Goal: Task Accomplishment & Management: Use online tool/utility

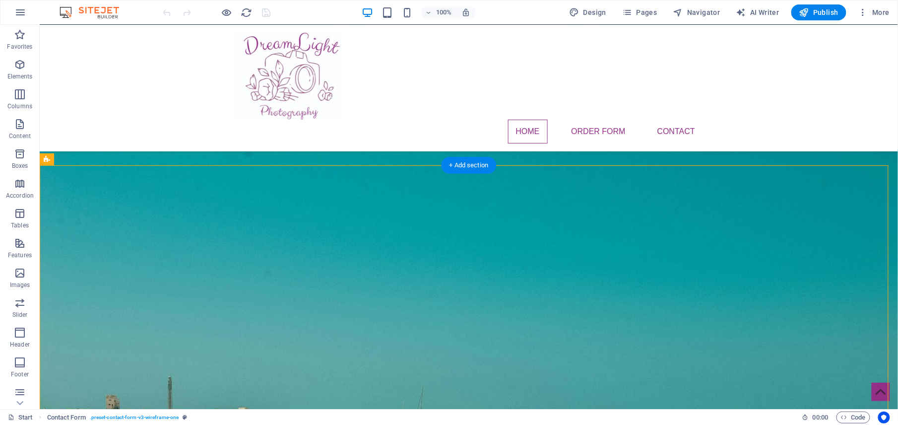
drag, startPoint x: 770, startPoint y: 192, endPoint x: 200, endPoint y: 297, distance: 579.0
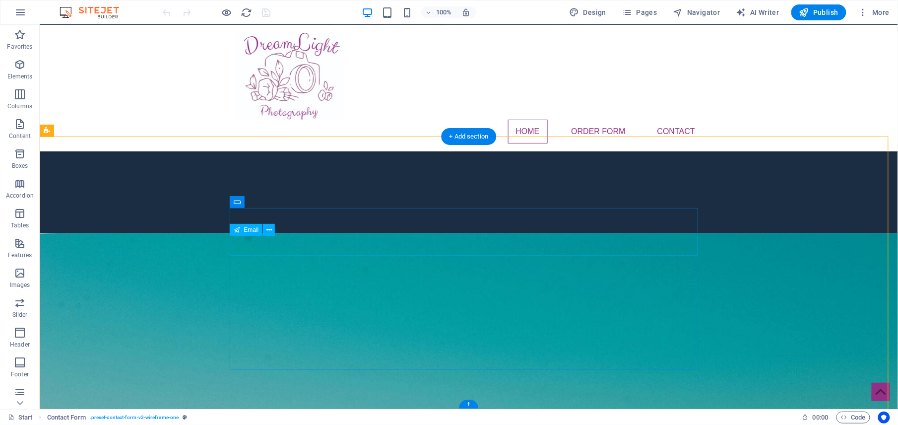
scroll to position [346, 0]
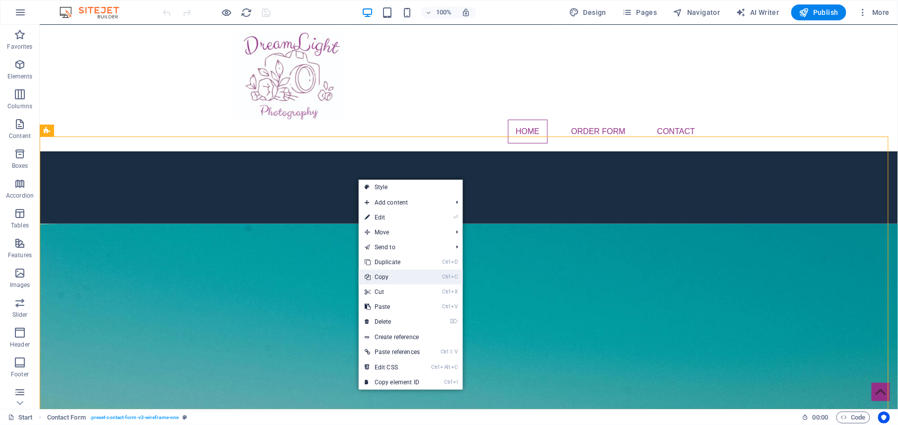
click at [385, 278] on link "Ctrl C Copy" at bounding box center [392, 276] width 67 height 15
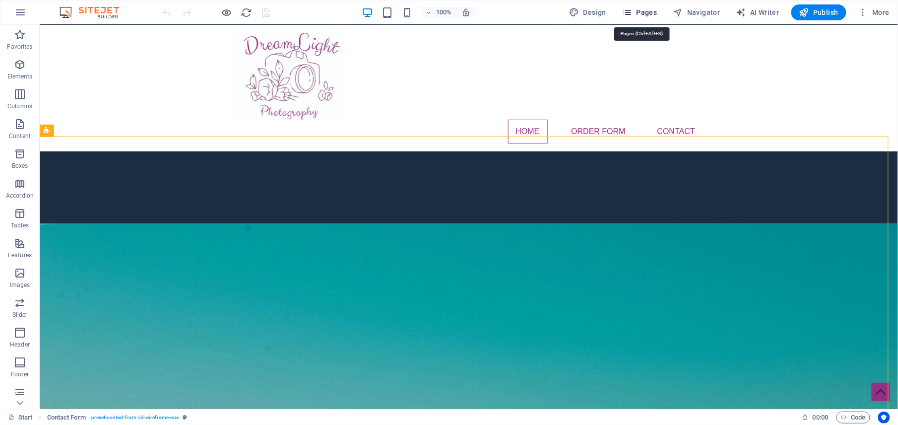
click at [630, 16] on icon "button" at bounding box center [627, 12] width 10 height 10
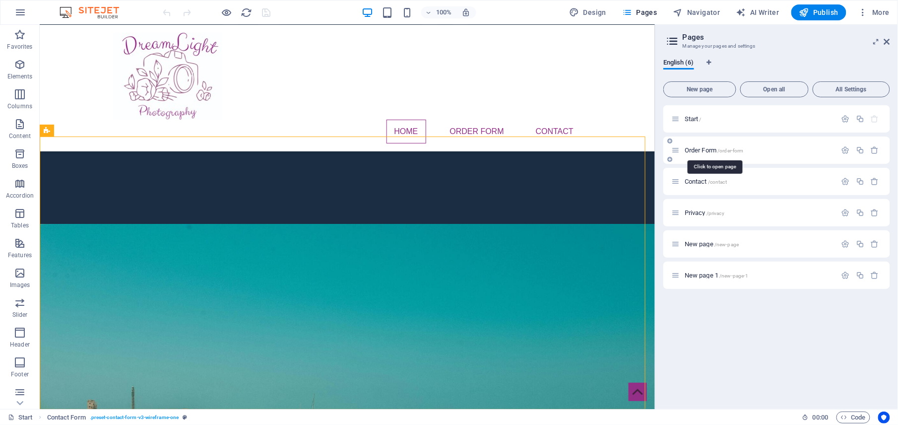
click at [696, 148] on span "Order Form /order-form" at bounding box center [713, 149] width 59 height 7
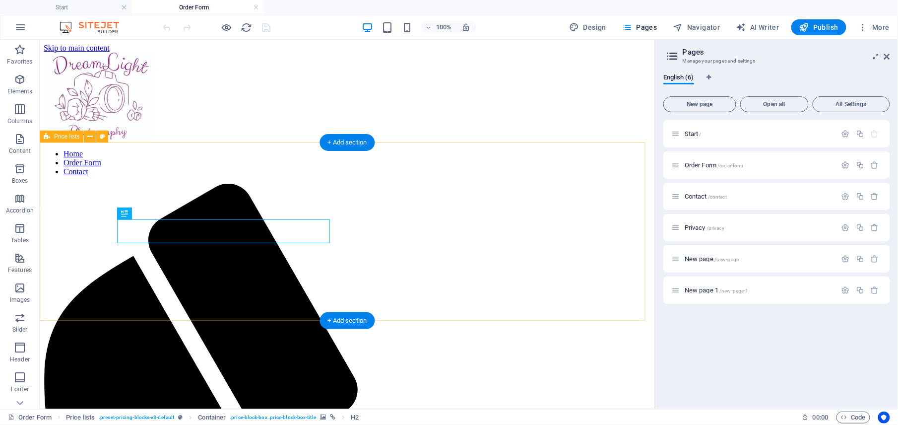
scroll to position [0, 0]
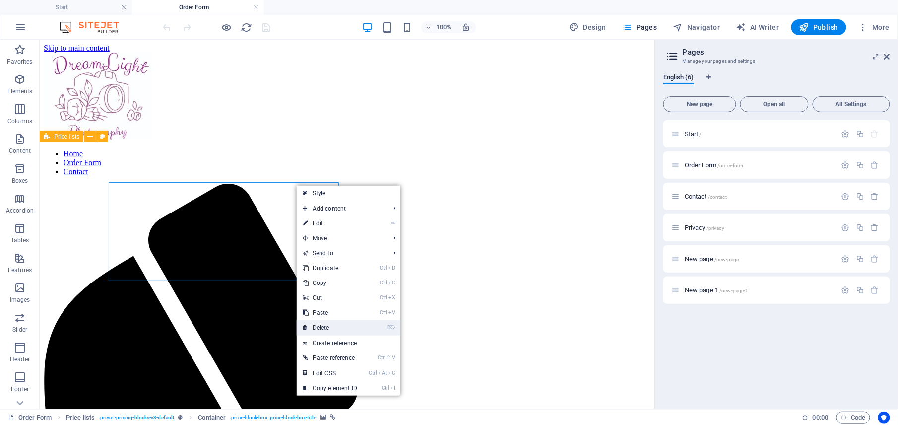
click at [324, 326] on link "⌦ Delete" at bounding box center [330, 327] width 66 height 15
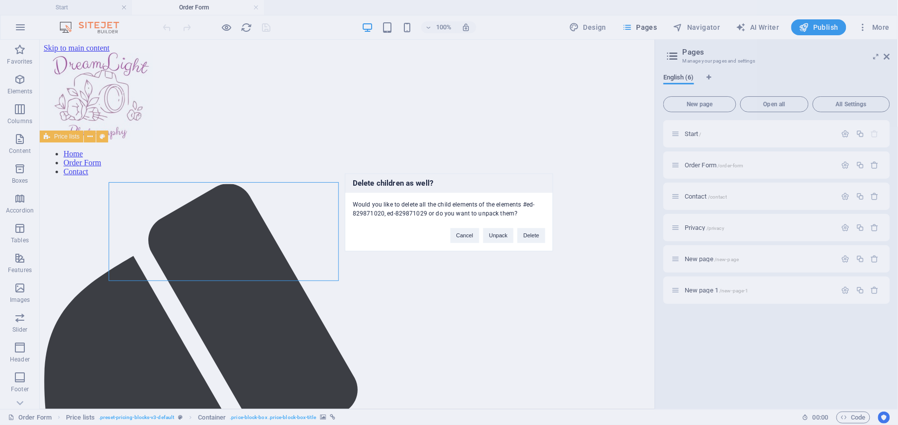
click at [540, 127] on div "Delete children as well? Would you like to delete all the child elements of the…" at bounding box center [449, 212] width 898 height 425
click at [457, 233] on button "Cancel" at bounding box center [464, 235] width 29 height 15
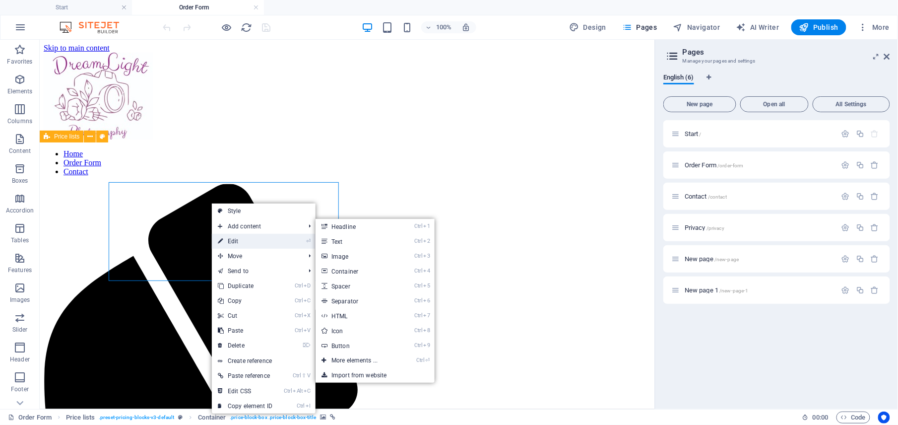
click at [235, 241] on link "⏎ Edit" at bounding box center [245, 241] width 66 height 15
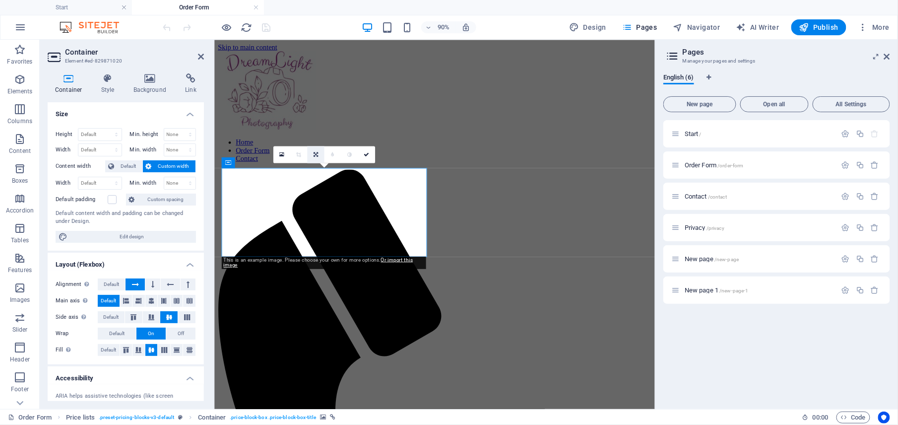
click at [313, 155] on icon at bounding box center [315, 154] width 4 height 5
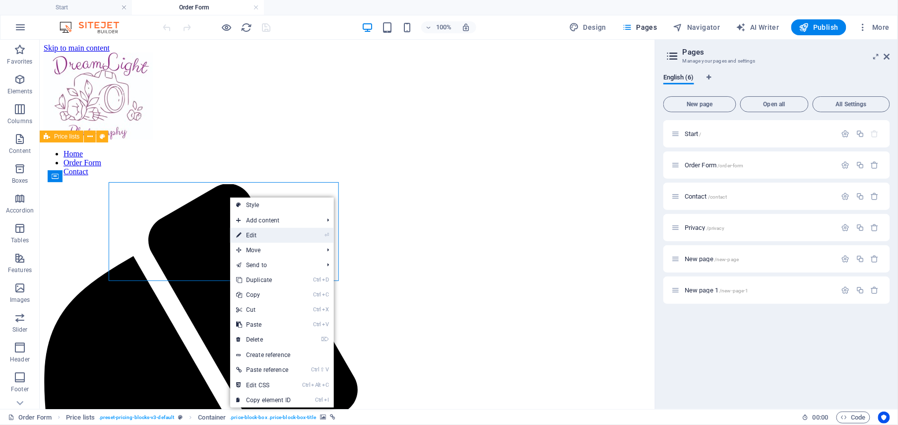
click at [260, 233] on link "⏎ Edit" at bounding box center [263, 235] width 66 height 15
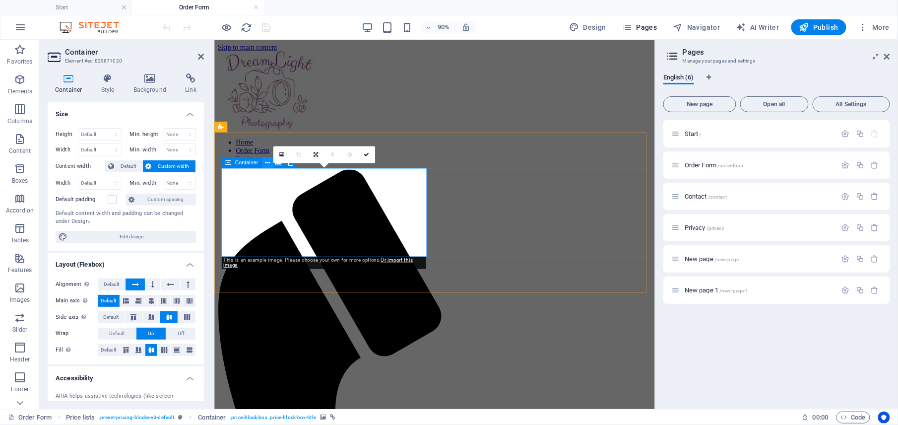
click at [268, 163] on icon at bounding box center [267, 162] width 5 height 9
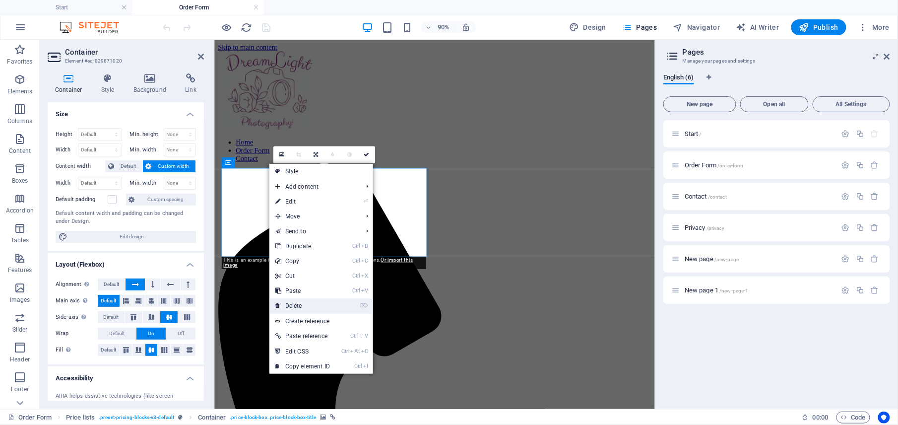
click at [303, 306] on link "⌦ Delete" at bounding box center [302, 305] width 66 height 15
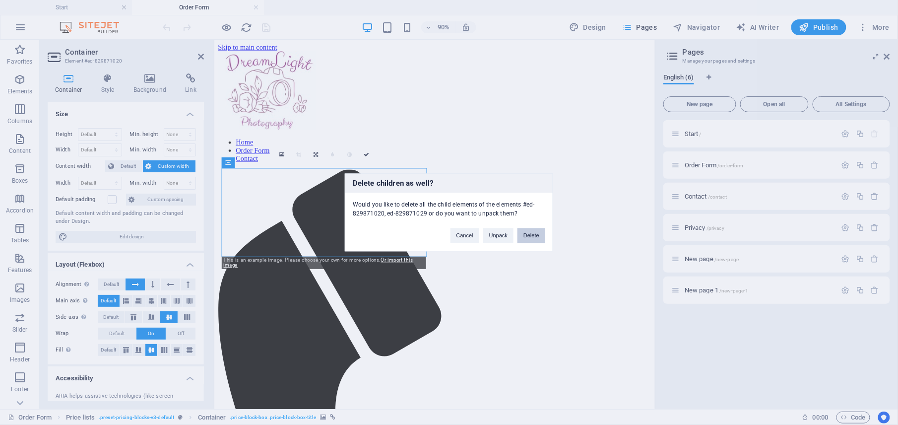
click at [526, 238] on button "Delete" at bounding box center [531, 235] width 28 height 15
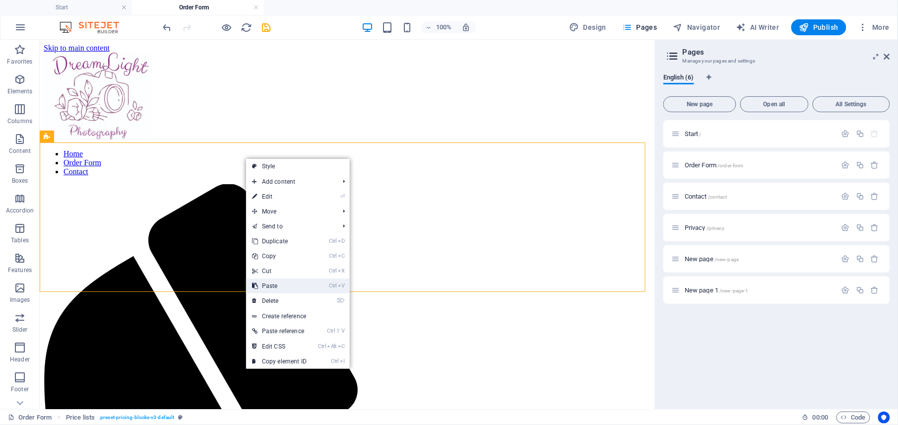
drag, startPoint x: 272, startPoint y: 283, endPoint x: 231, endPoint y: 237, distance: 61.5
click at [272, 283] on link "Ctrl V Paste" at bounding box center [279, 285] width 66 height 15
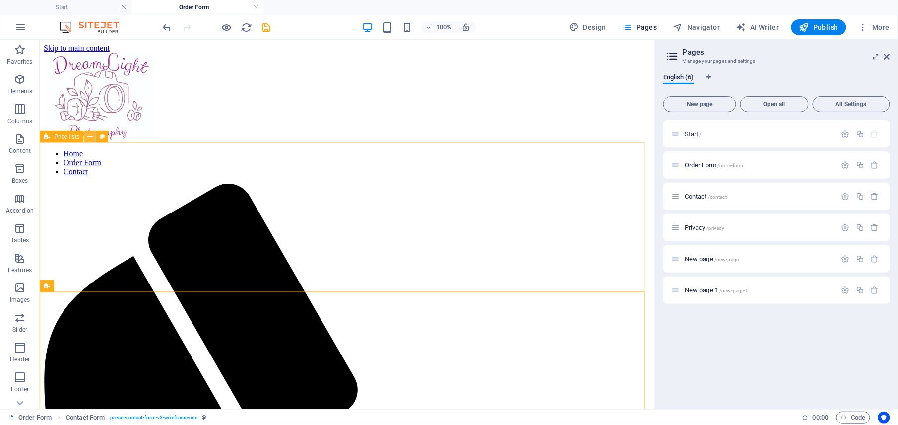
click at [92, 136] on icon at bounding box center [89, 136] width 5 height 10
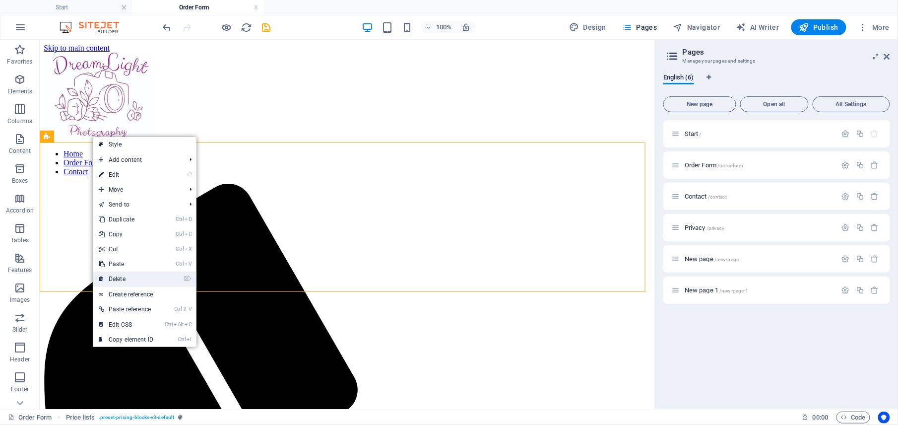
click at [127, 278] on link "⌦ Delete" at bounding box center [126, 278] width 66 height 15
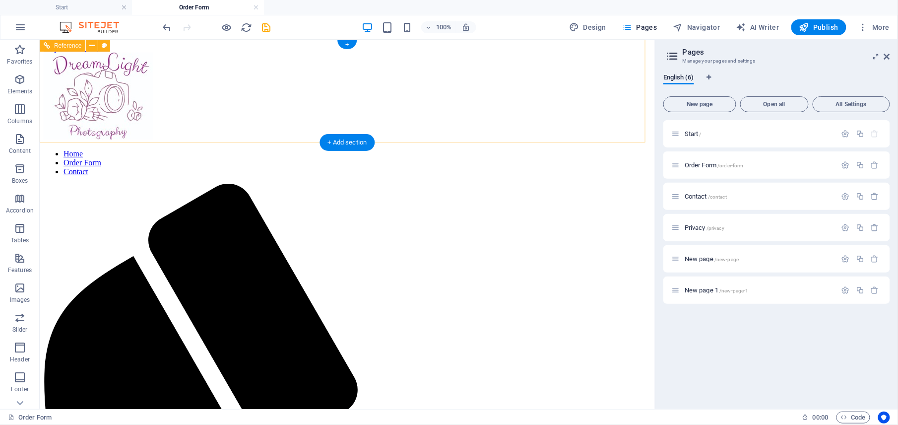
click at [310, 149] on nav "Home Order Form Contact" at bounding box center [346, 162] width 607 height 27
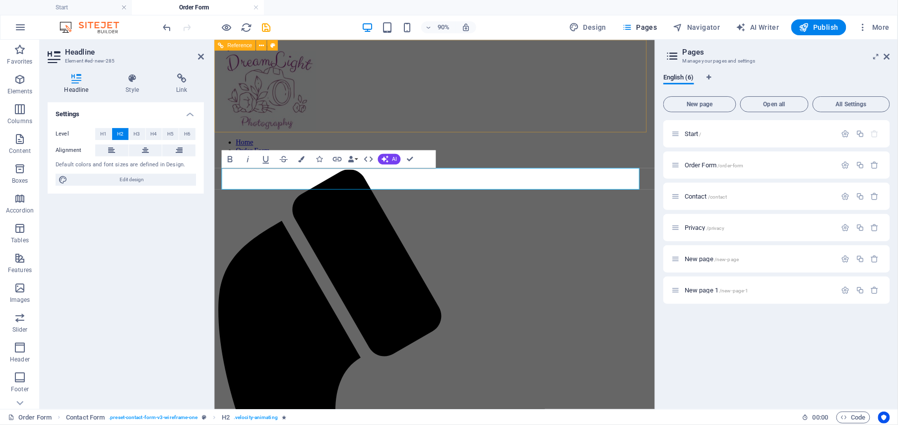
click at [428, 149] on nav "Home Order Form Contact" at bounding box center [459, 162] width 482 height 27
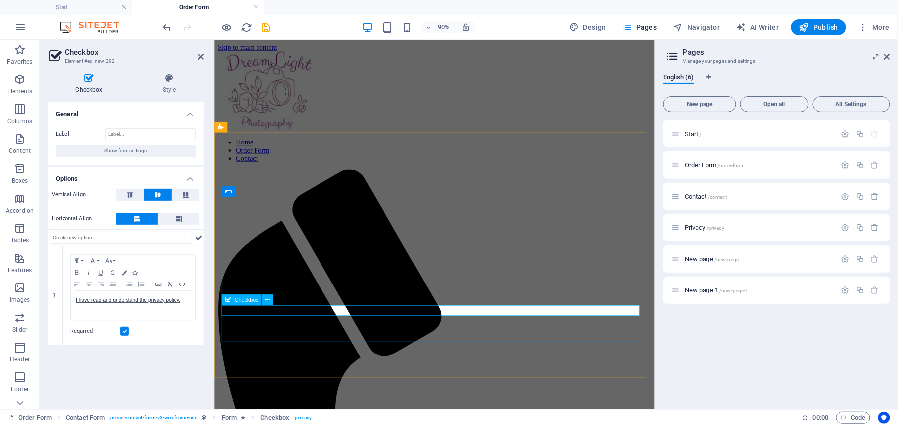
click at [185, 300] on p "I have read and understand the privacy policy." at bounding box center [133, 300] width 115 height 9
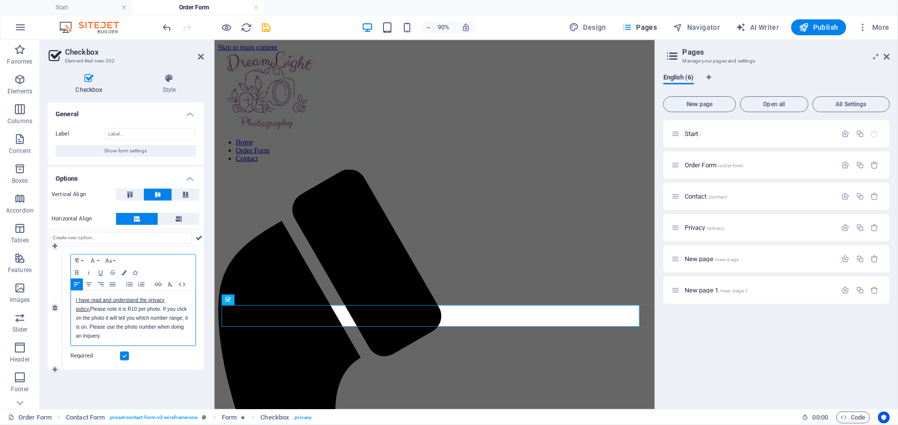
click at [101, 313] on p "I have read and understand the privacy policy. Please note it is R10 per photo.…" at bounding box center [133, 318] width 115 height 45
click at [268, 28] on icon "save" at bounding box center [266, 27] width 11 height 11
checkbox input "false"
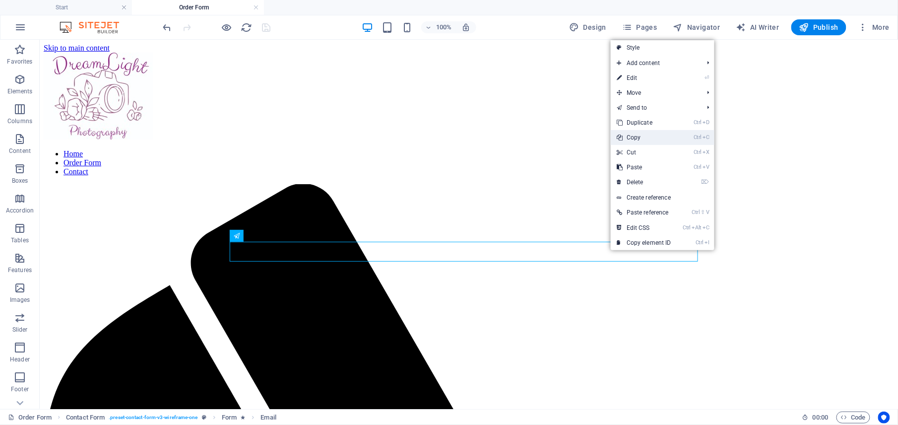
click at [640, 136] on link "Ctrl C Copy" at bounding box center [643, 137] width 66 height 15
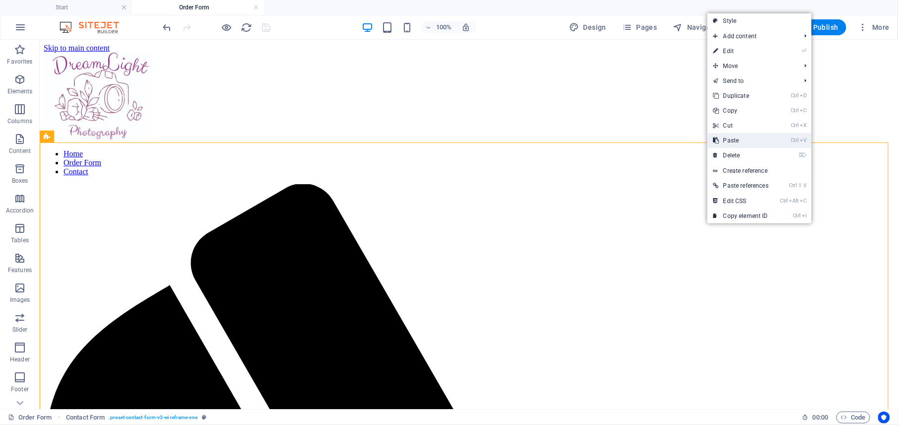
click at [734, 138] on link "Ctrl V Paste" at bounding box center [740, 140] width 67 height 15
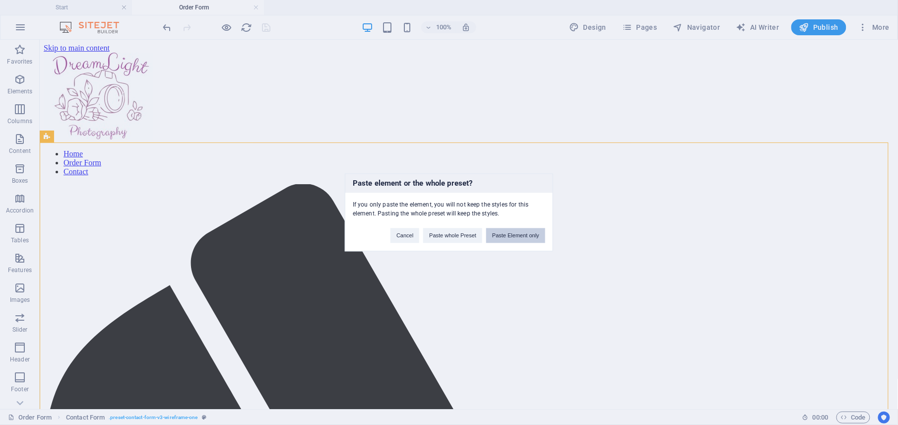
click at [506, 237] on button "Paste Element only" at bounding box center [515, 235] width 59 height 15
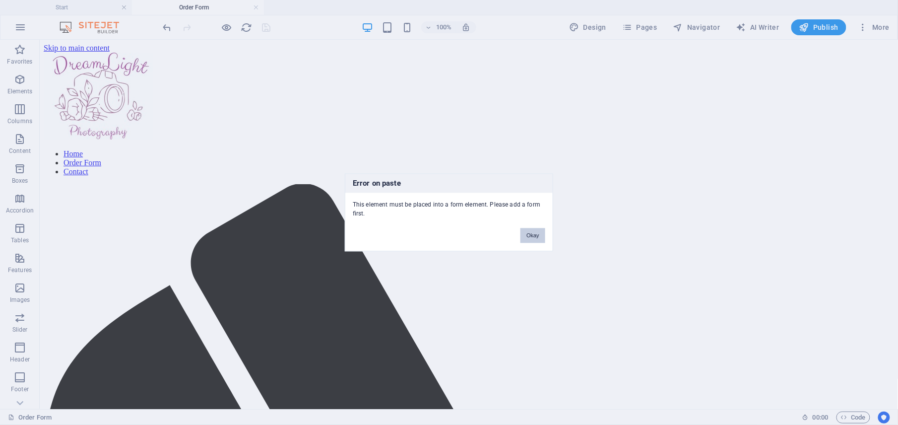
click at [540, 237] on button "Okay" at bounding box center [532, 235] width 25 height 15
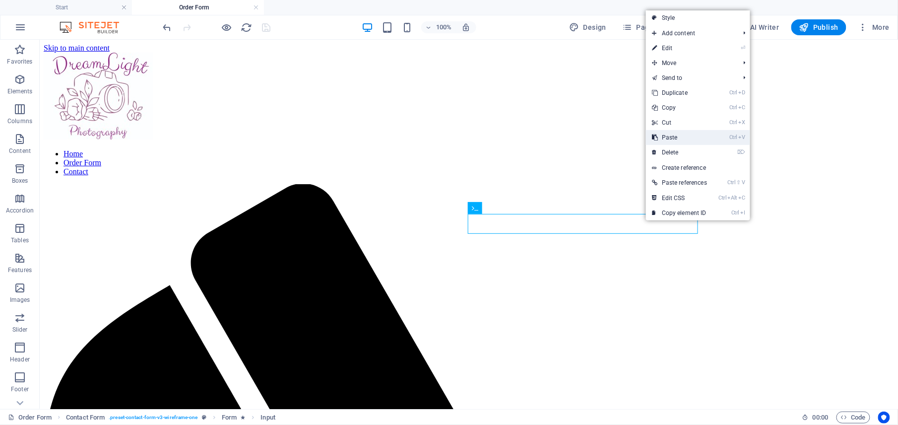
click at [676, 138] on link "Ctrl V Paste" at bounding box center [679, 137] width 67 height 15
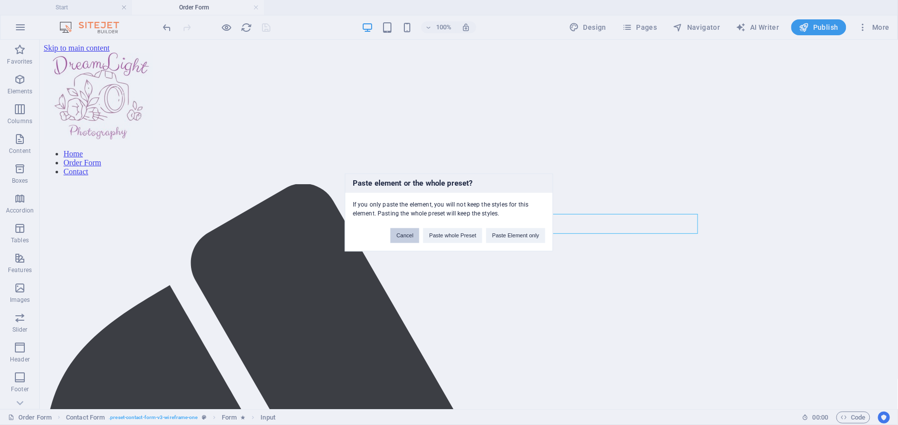
click at [405, 235] on button "Cancel" at bounding box center [404, 235] width 29 height 15
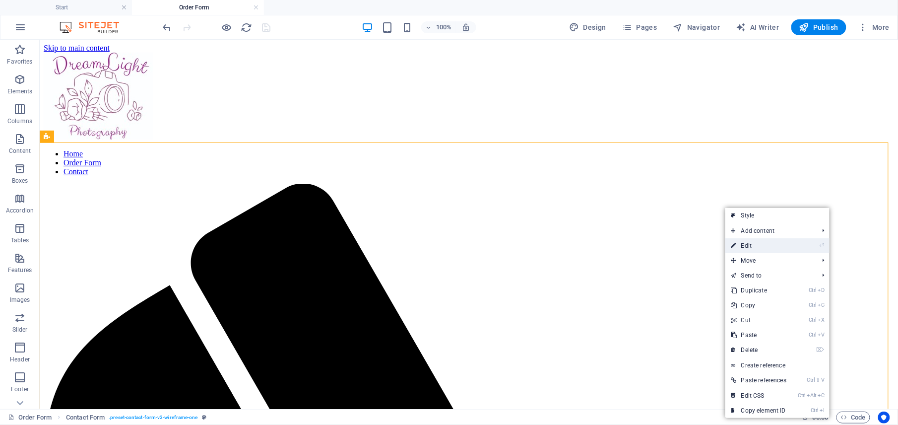
click at [744, 243] on link "⏎ Edit" at bounding box center [758, 245] width 67 height 15
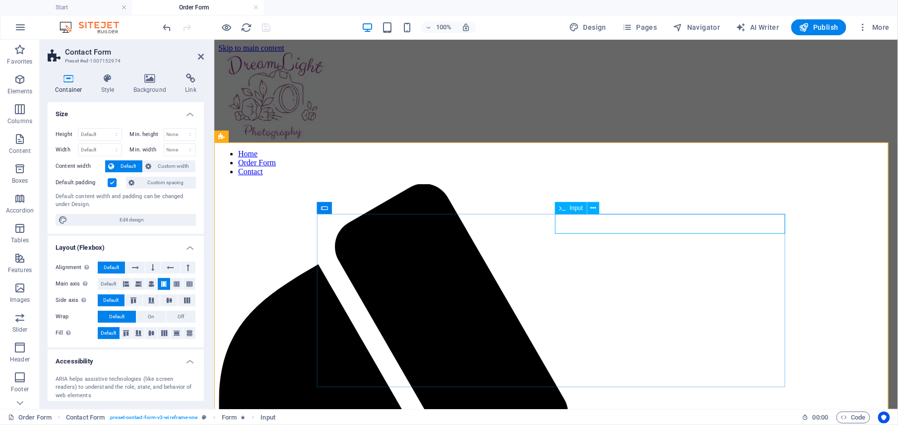
click at [592, 209] on icon at bounding box center [593, 208] width 5 height 10
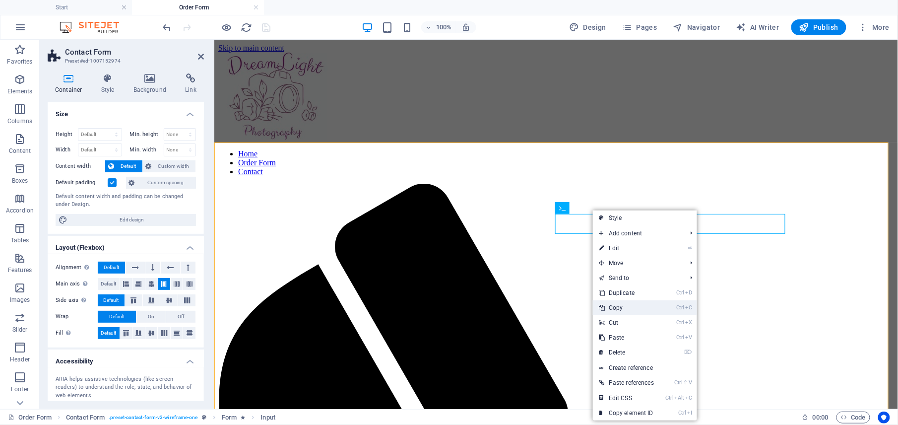
click at [621, 305] on link "Ctrl C Copy" at bounding box center [626, 307] width 67 height 15
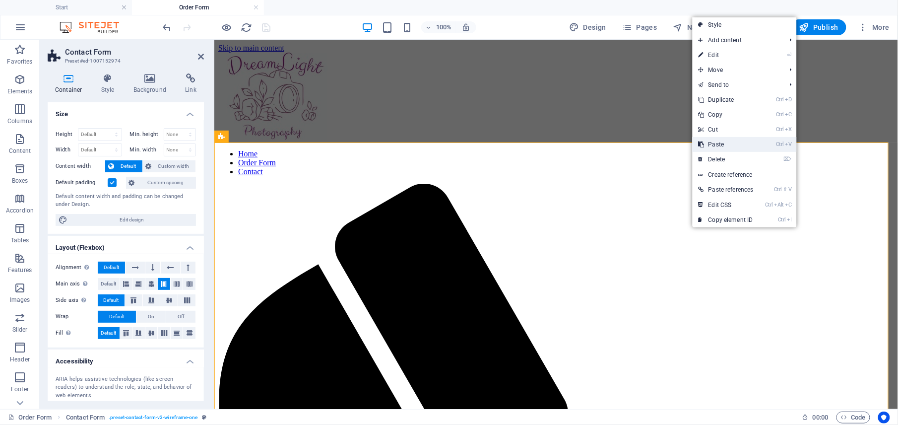
click at [723, 145] on link "Ctrl V Paste" at bounding box center [725, 144] width 67 height 15
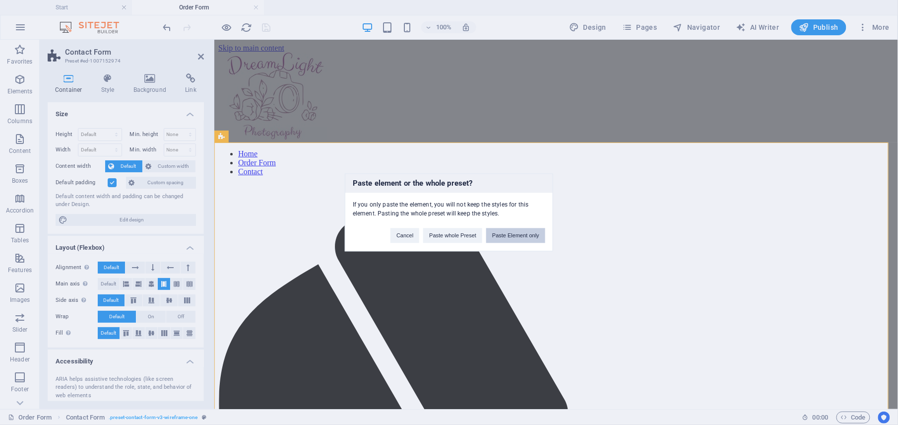
click at [533, 235] on button "Paste Element only" at bounding box center [515, 235] width 59 height 15
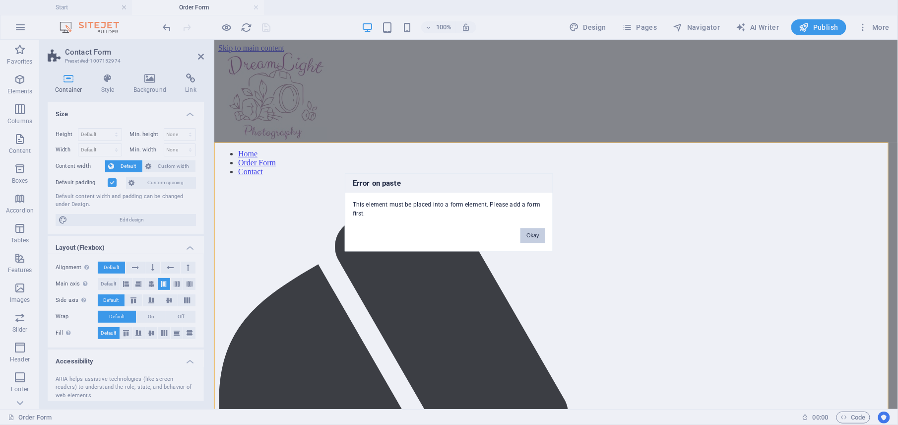
click at [533, 235] on button "Okay" at bounding box center [532, 235] width 25 height 15
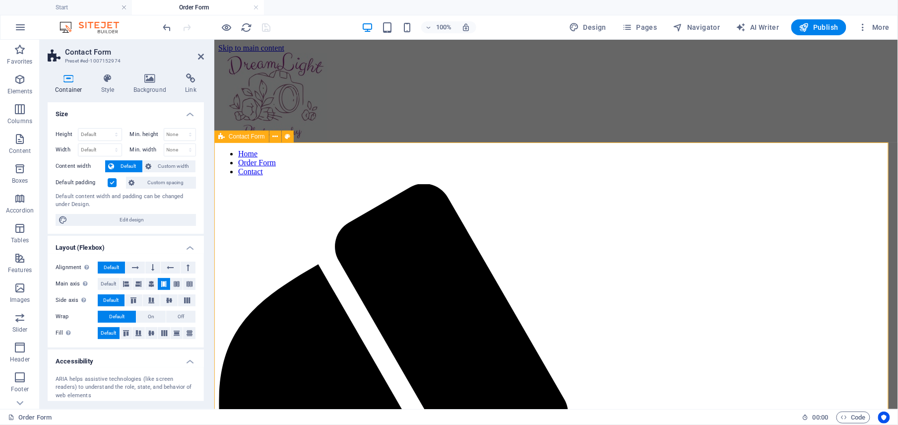
click at [530, 31] on div "100% Design Pages Navigator AI Writer Publish More" at bounding box center [527, 27] width 732 height 16
click at [810, 24] on span "Publish" at bounding box center [818, 27] width 39 height 10
